Goal: Use online tool/utility: Utilize a website feature to perform a specific function

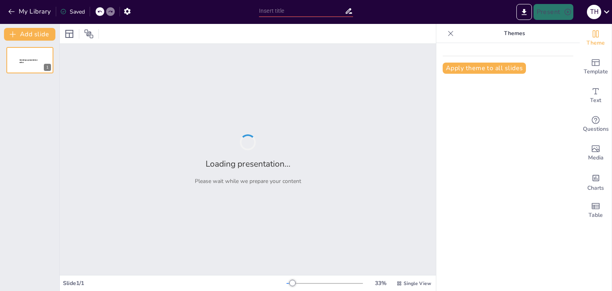
type input "Día Mundial de la Población: Significado y Relevancia"
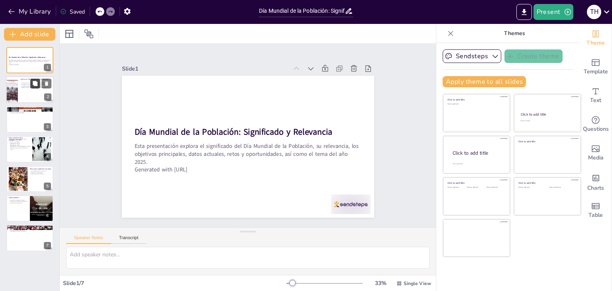
click at [40, 87] on button at bounding box center [35, 84] width 10 height 10
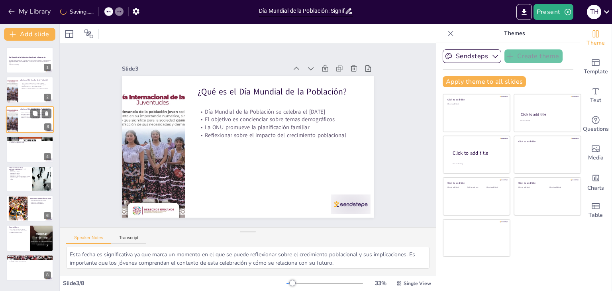
click at [40, 118] on div at bounding box center [40, 113] width 21 height 10
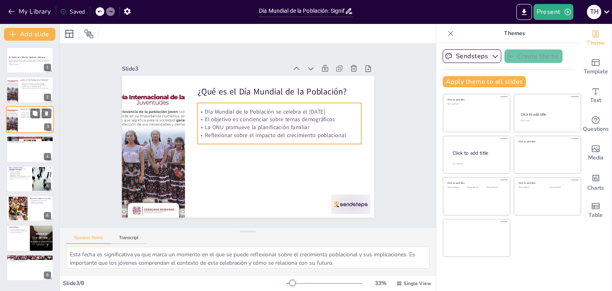
click at [25, 117] on p "Reflexionar sobre el impacto del crecimiento poblacional" at bounding box center [35, 118] width 31 height 2
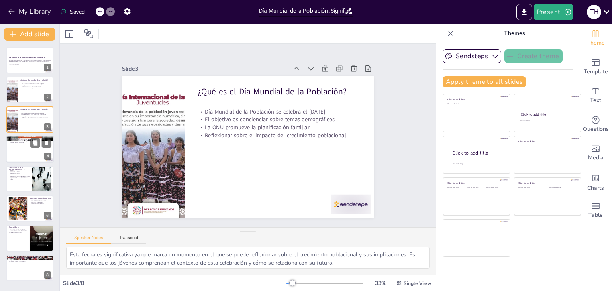
click at [20, 144] on div at bounding box center [30, 148] width 48 height 27
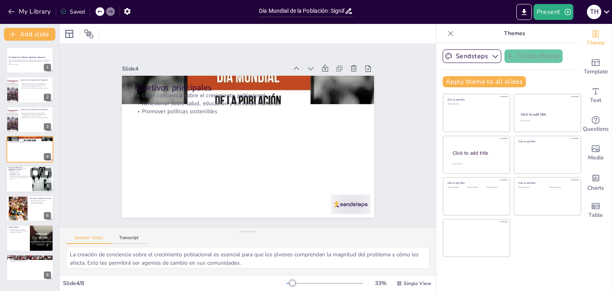
click at [21, 177] on p "Importancia de la tasa de crecimiento anual" at bounding box center [19, 178] width 22 height 3
type textarea "Conocer las cifras de la población mundial es fundamental para entender el cont…"
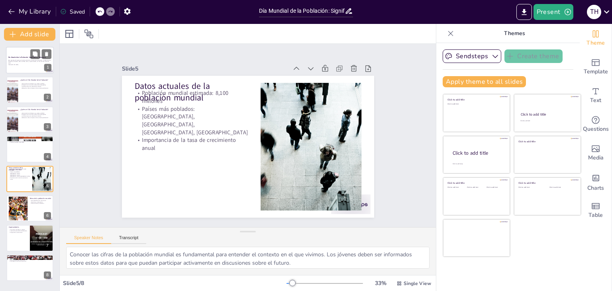
click at [27, 63] on p "Esta presentación explora el significado del Día Mundial de la Población, su re…" at bounding box center [29, 61] width 43 height 4
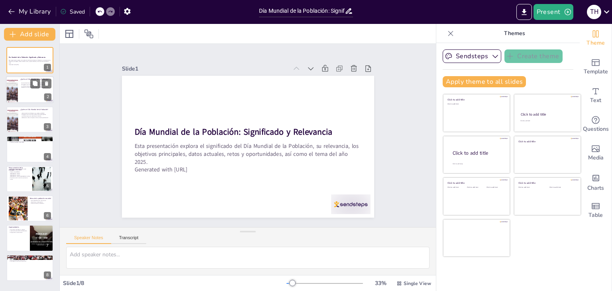
click at [24, 90] on div at bounding box center [30, 89] width 48 height 27
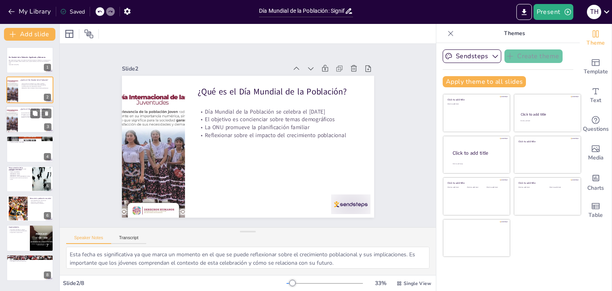
click at [22, 112] on p "Día Mundial de la Población se celebra el [DATE]" at bounding box center [35, 113] width 31 height 2
click at [16, 86] on div at bounding box center [12, 89] width 22 height 27
click at [16, 117] on div at bounding box center [12, 119] width 22 height 27
click at [14, 151] on div at bounding box center [30, 148] width 48 height 27
type textarea "La creación de conciencia sobre el crecimiento poblacional es esencial para que…"
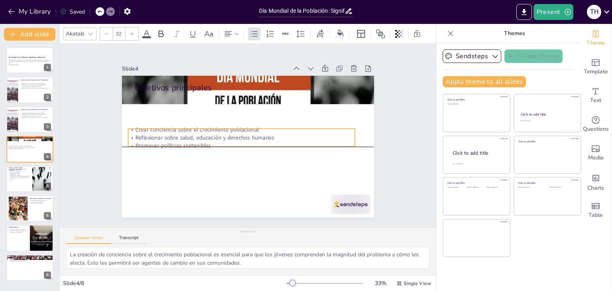
drag, startPoint x: 172, startPoint y: 101, endPoint x: 166, endPoint y: 137, distance: 37.2
click at [166, 137] on p "Reflexionar sobre salud, educación y derechos humanos" at bounding box center [241, 136] width 227 height 31
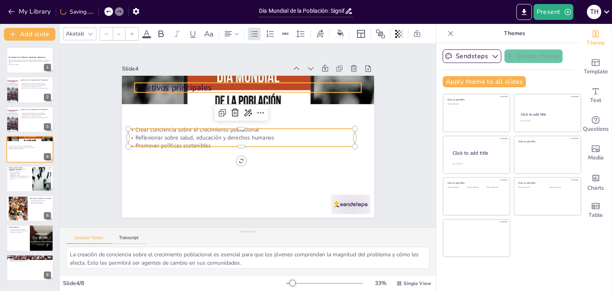
type input "48"
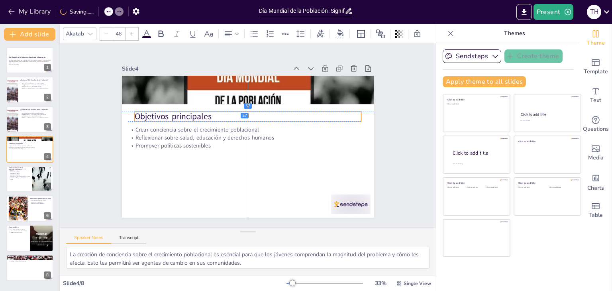
drag, startPoint x: 163, startPoint y: 86, endPoint x: 163, endPoint y: 114, distance: 28.3
click at [163, 114] on p "Objetivos principales" at bounding box center [249, 116] width 227 height 35
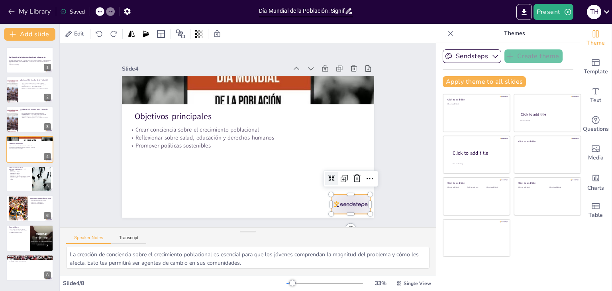
click at [230, 233] on div at bounding box center [214, 254] width 31 height 43
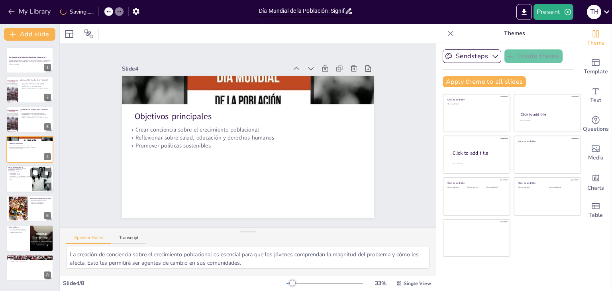
click at [33, 179] on div at bounding box center [42, 178] width 36 height 24
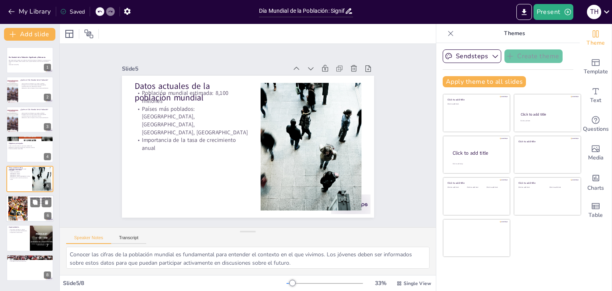
click at [33, 212] on div at bounding box center [30, 208] width 48 height 27
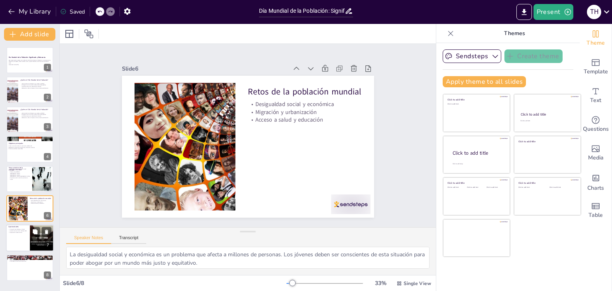
click at [24, 235] on div at bounding box center [30, 238] width 48 height 27
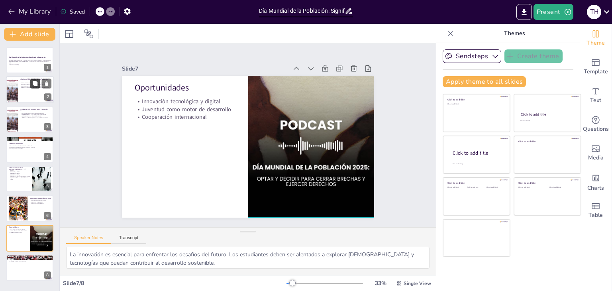
click at [31, 85] on button at bounding box center [35, 84] width 10 height 10
type textarea "Esta fecha es significativa ya que marca un momento en el que se puede reflexio…"
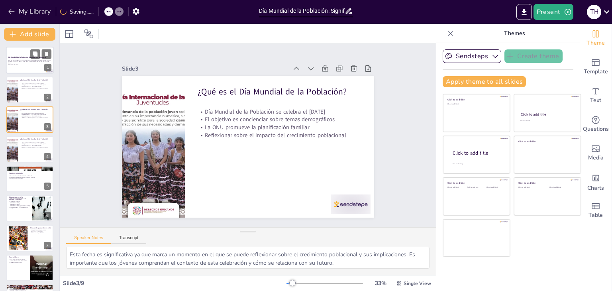
click at [24, 64] on p "Generated with [URL]" at bounding box center [29, 65] width 43 height 2
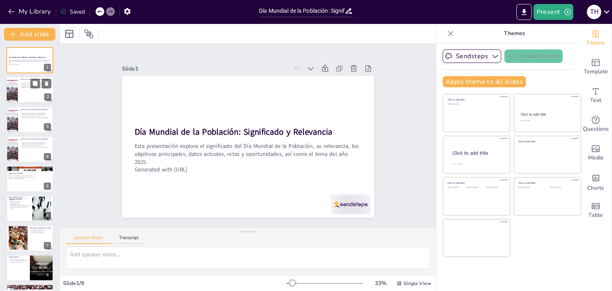
click at [24, 90] on div at bounding box center [30, 89] width 48 height 27
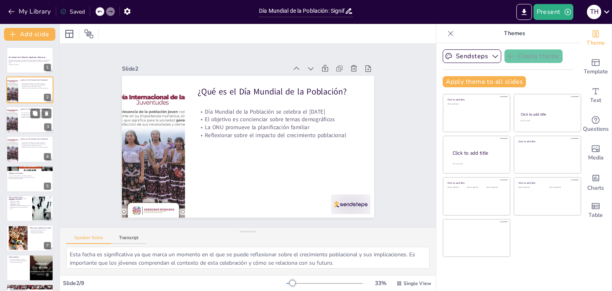
click at [25, 125] on div at bounding box center [30, 119] width 48 height 27
click at [27, 152] on div at bounding box center [30, 148] width 48 height 27
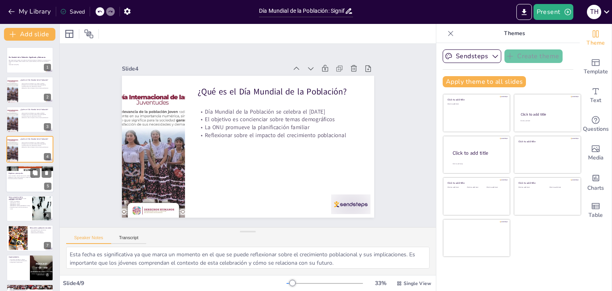
click at [22, 176] on p "Crear conciencia sobre el crecimiento poblacional" at bounding box center [28, 176] width 43 height 2
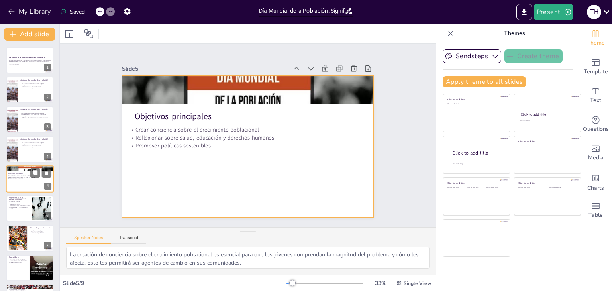
scroll to position [13, 0]
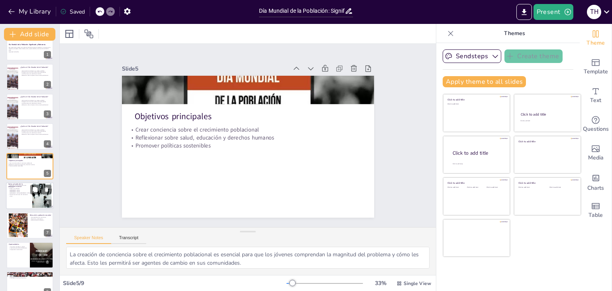
click at [18, 201] on div at bounding box center [30, 195] width 48 height 27
type textarea "Conocer las cifras de la población mundial es fundamental para entender el cont…"
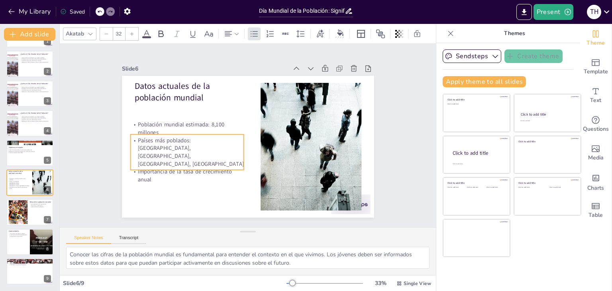
drag, startPoint x: 159, startPoint y: 116, endPoint x: 155, endPoint y: 148, distance: 32.1
click at [155, 148] on p "Países más poblados: [GEOGRAPHIC_DATA], [GEOGRAPHIC_DATA], [GEOGRAPHIC_DATA], […" at bounding box center [187, 151] width 114 height 31
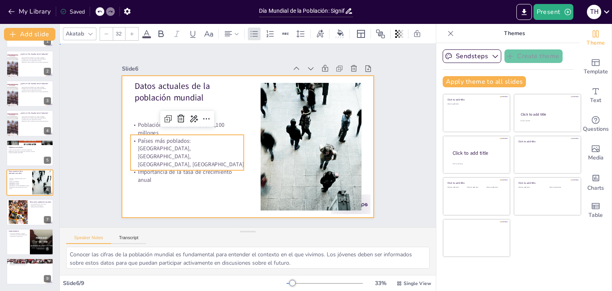
click at [151, 186] on div at bounding box center [247, 146] width 266 height 167
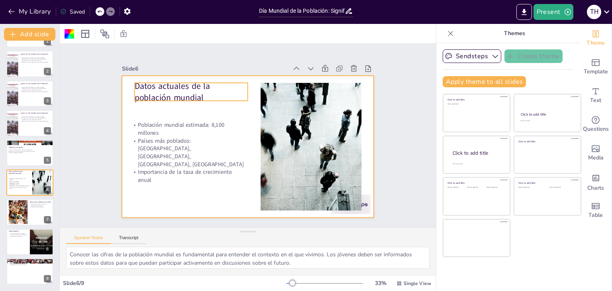
click at [149, 87] on p "Datos actuales de la población mundial" at bounding box center [195, 86] width 115 height 35
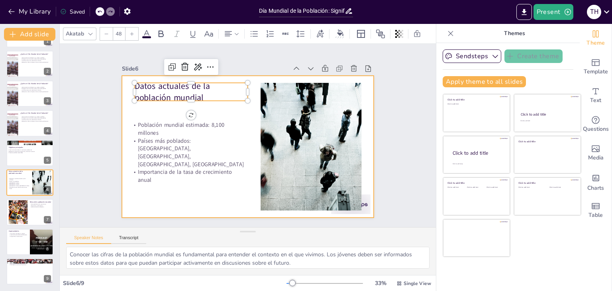
click at [236, 114] on div at bounding box center [247, 146] width 266 height 167
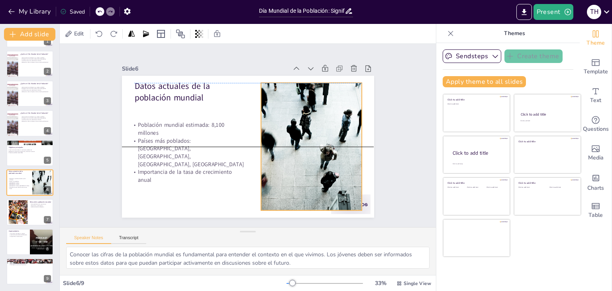
click at [282, 130] on div at bounding box center [307, 159] width 214 height 165
